Goal: Task Accomplishment & Management: Use online tool/utility

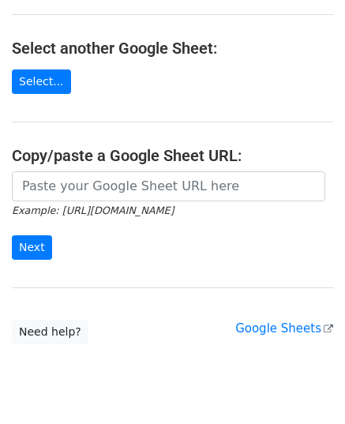
scroll to position [158, 0]
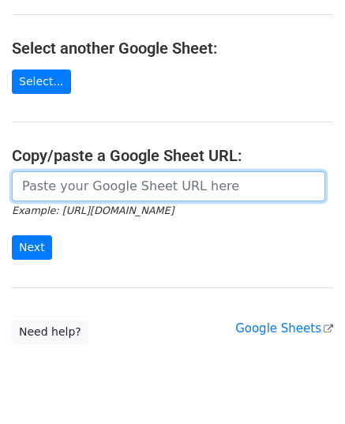
click at [122, 193] on input "url" at bounding box center [168, 186] width 313 height 30
paste input "https://docs.google.com/spreadsheets/d/1RcDFtD8USCCsMh_HJse3lb-ViGdFjvCO5XqMfXS…"
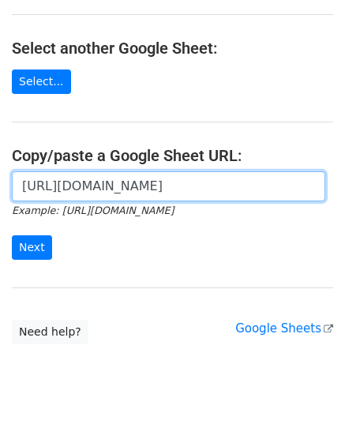
scroll to position [0, 347]
type input "https://docs.google.com/spreadsheets/d/1RcDFtD8USCCsMh_HJse3lb-ViGdFjvCO5XqMfXS…"
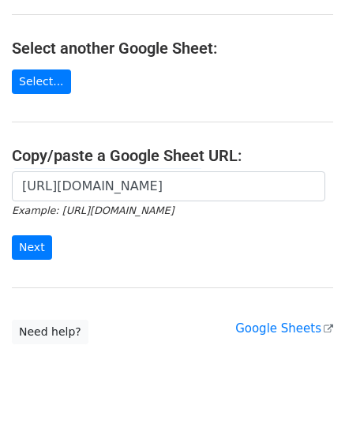
click at [53, 237] on form "https://docs.google.com/spreadsheets/d/1RcDFtD8USCCsMh_HJse3lb-ViGdFjvCO5XqMfXS…" at bounding box center [172, 215] width 321 height 88
click at [49, 241] on form "https://docs.google.com/spreadsheets/d/1RcDFtD8USCCsMh_HJse3lb-ViGdFjvCO5XqMfXS…" at bounding box center [172, 215] width 321 height 88
click at [44, 242] on input "Next" at bounding box center [32, 247] width 40 height 24
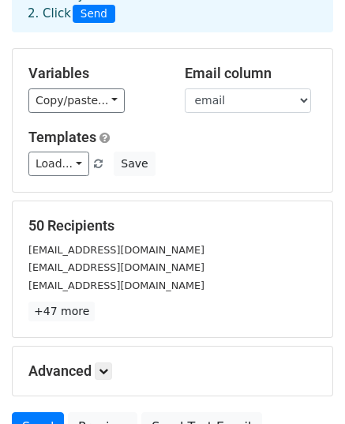
scroll to position [249, 0]
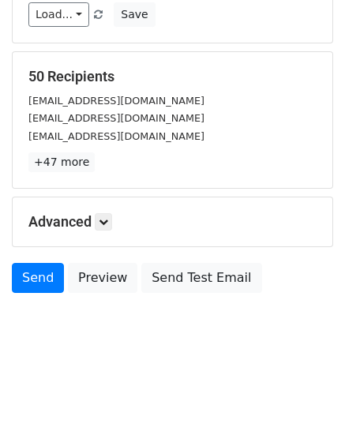
click at [40, 298] on body "New Campaign Daily emails left: 50 Google Sheet: Untitled spreadsheet 1. Write …" at bounding box center [172, 63] width 345 height 601
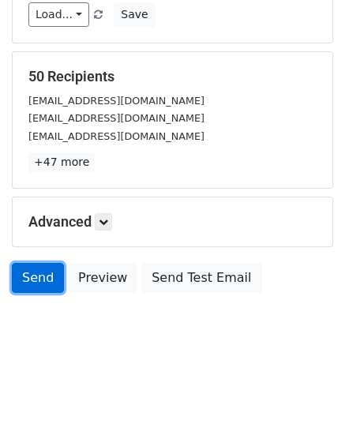
click at [51, 279] on link "Send" at bounding box center [38, 278] width 52 height 30
